Goal: Task Accomplishment & Management: Manage account settings

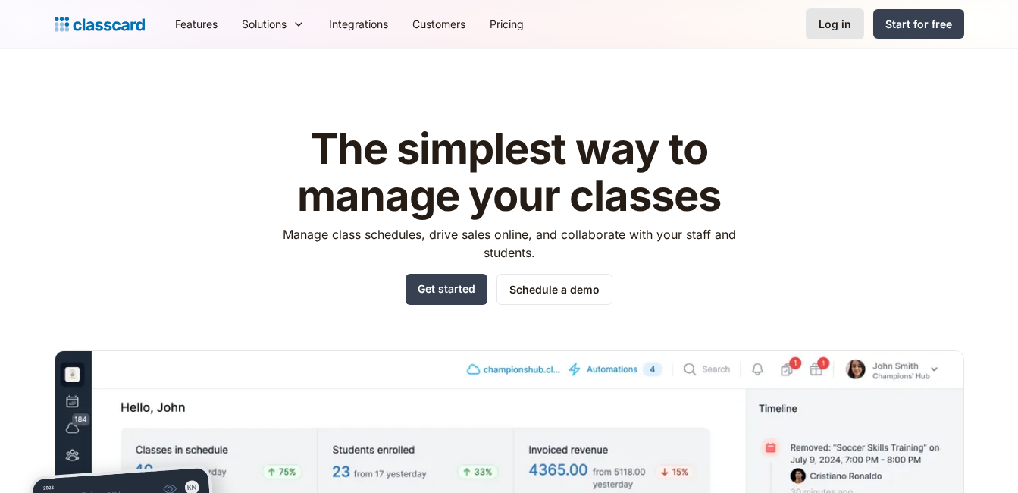
click at [827, 21] on div "Log in" at bounding box center [835, 24] width 33 height 16
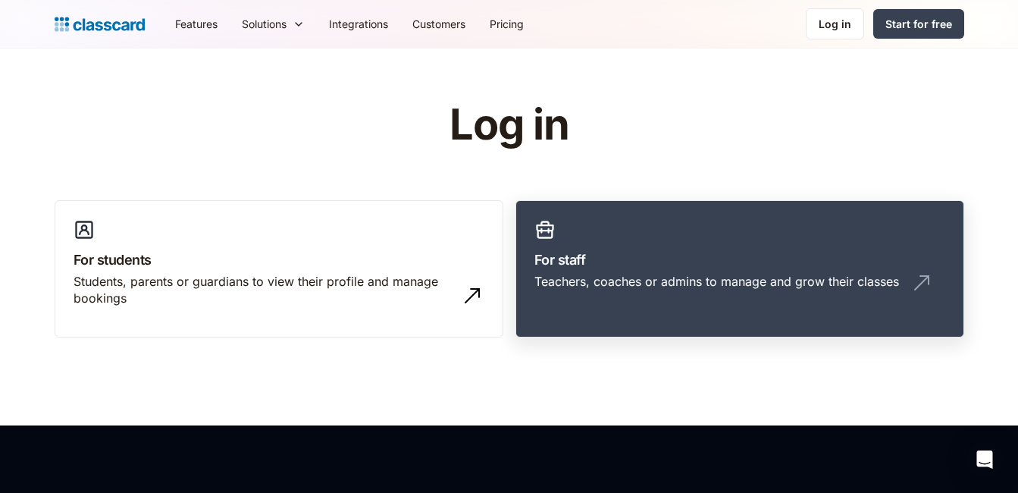
click at [651, 251] on h3 "For staff" at bounding box center [740, 259] width 411 height 20
